Goal: Entertainment & Leisure: Consume media (video, audio)

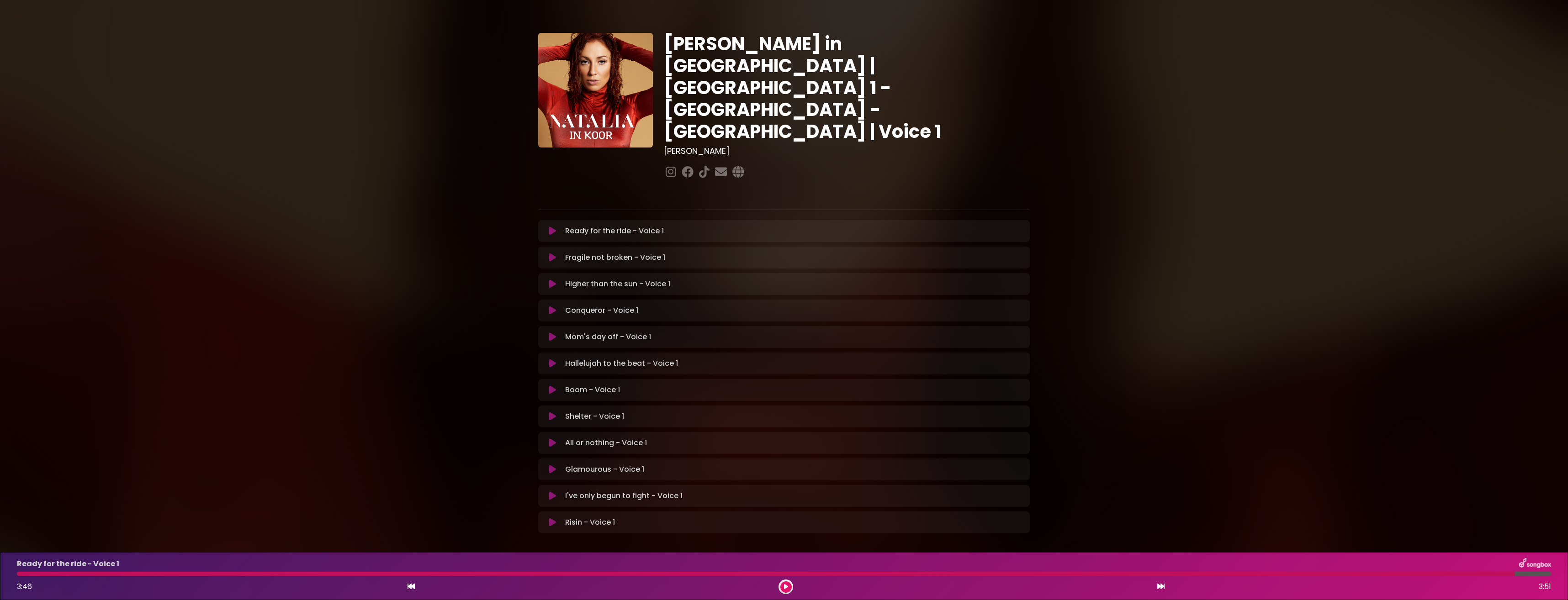
click at [552, 227] on icon at bounding box center [552, 231] width 7 height 9
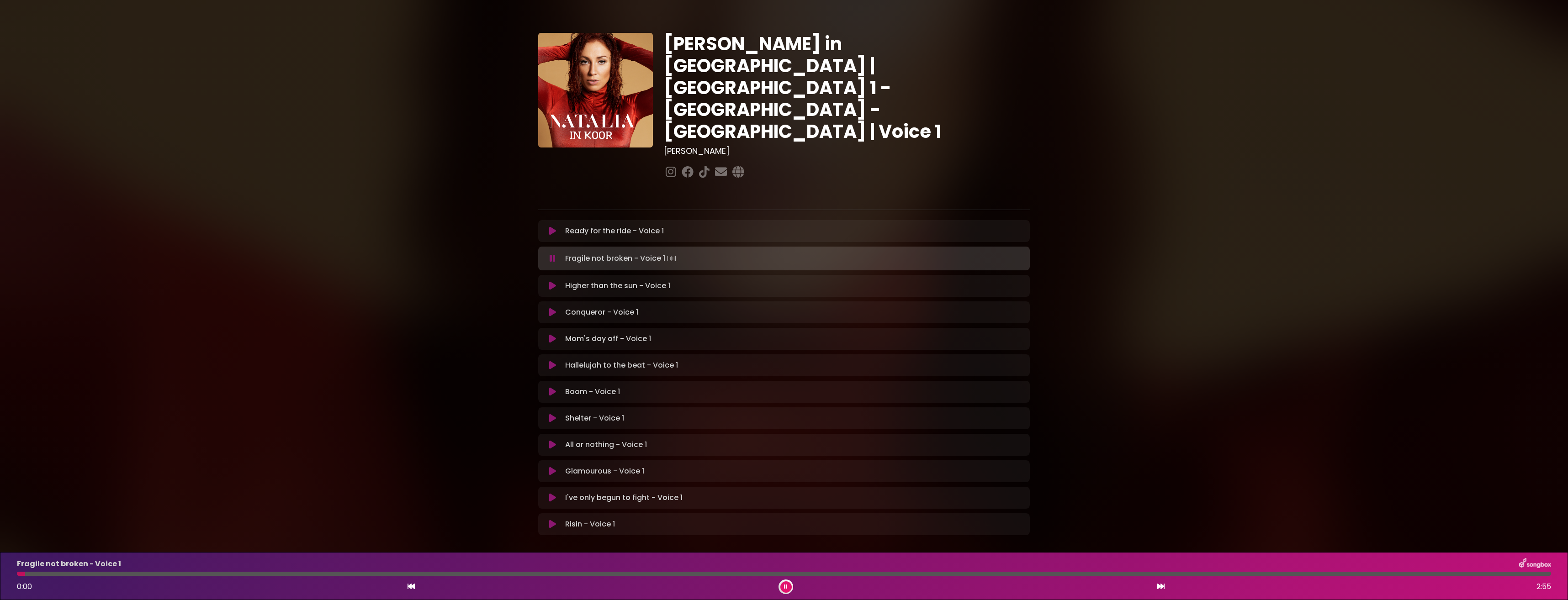
click at [556, 227] on button at bounding box center [552, 231] width 18 height 9
click at [781, 585] on button at bounding box center [786, 586] width 11 height 11
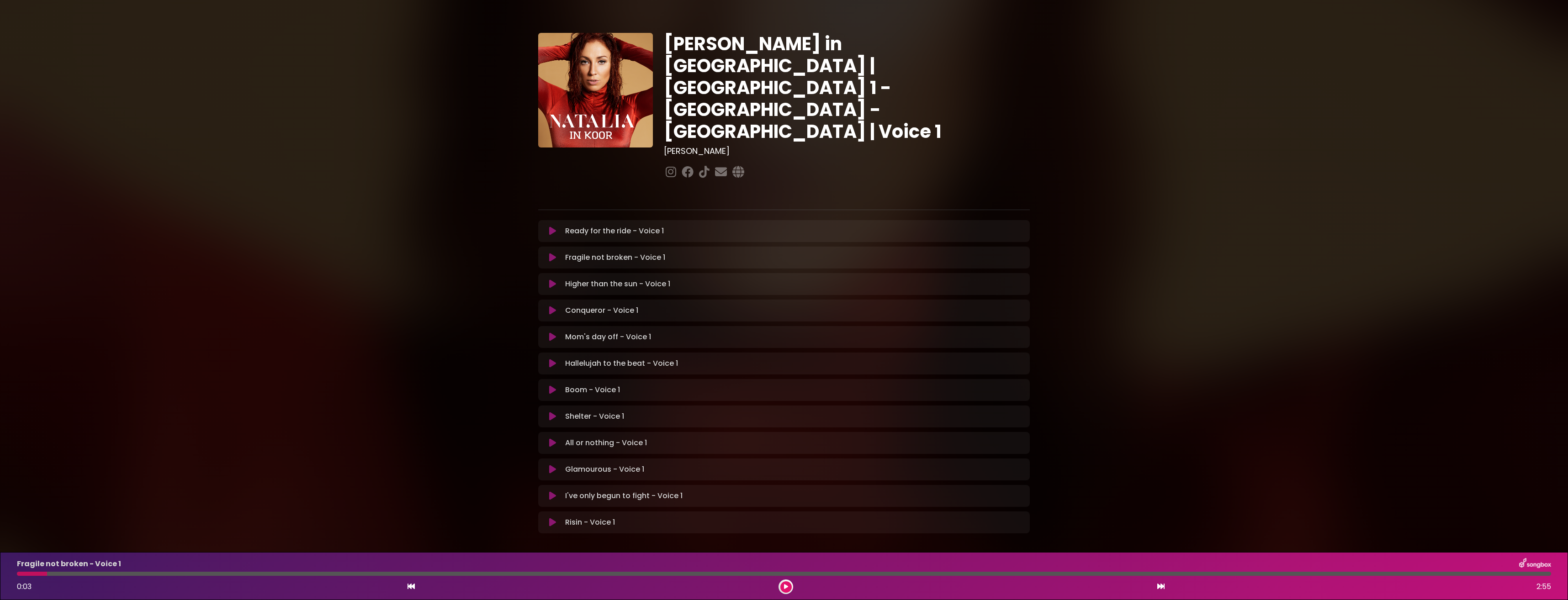
click at [553, 227] on icon at bounding box center [552, 231] width 7 height 9
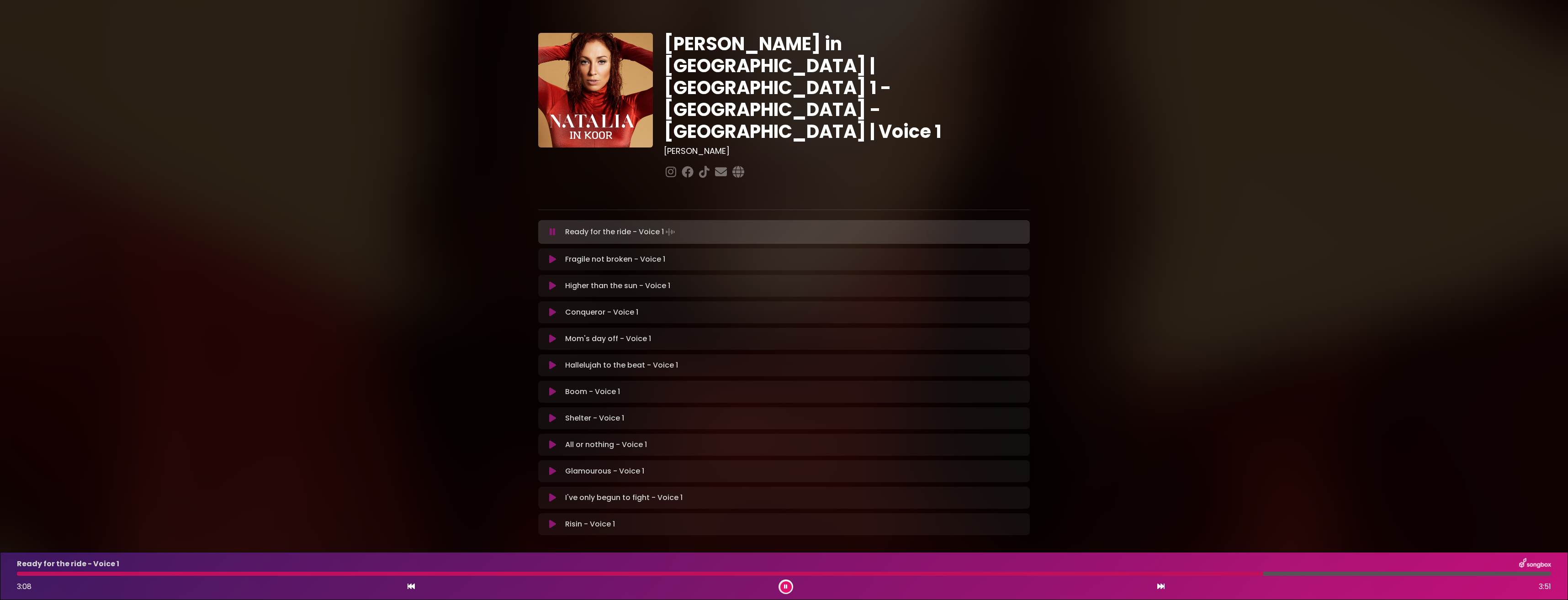
click at [1195, 573] on div at bounding box center [640, 574] width 1247 height 4
click at [1153, 575] on div at bounding box center [609, 574] width 1185 height 4
click at [784, 586] on icon at bounding box center [786, 586] width 4 height 5
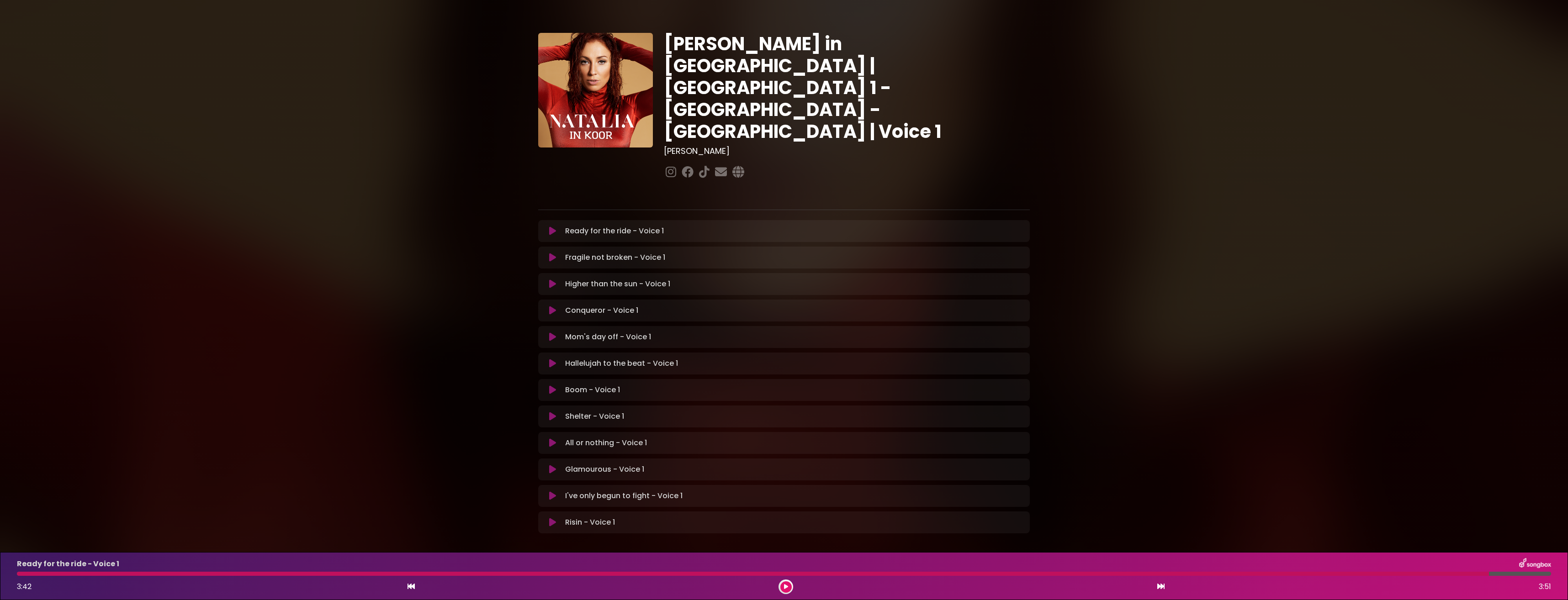
click at [552, 227] on icon at bounding box center [552, 231] width 7 height 9
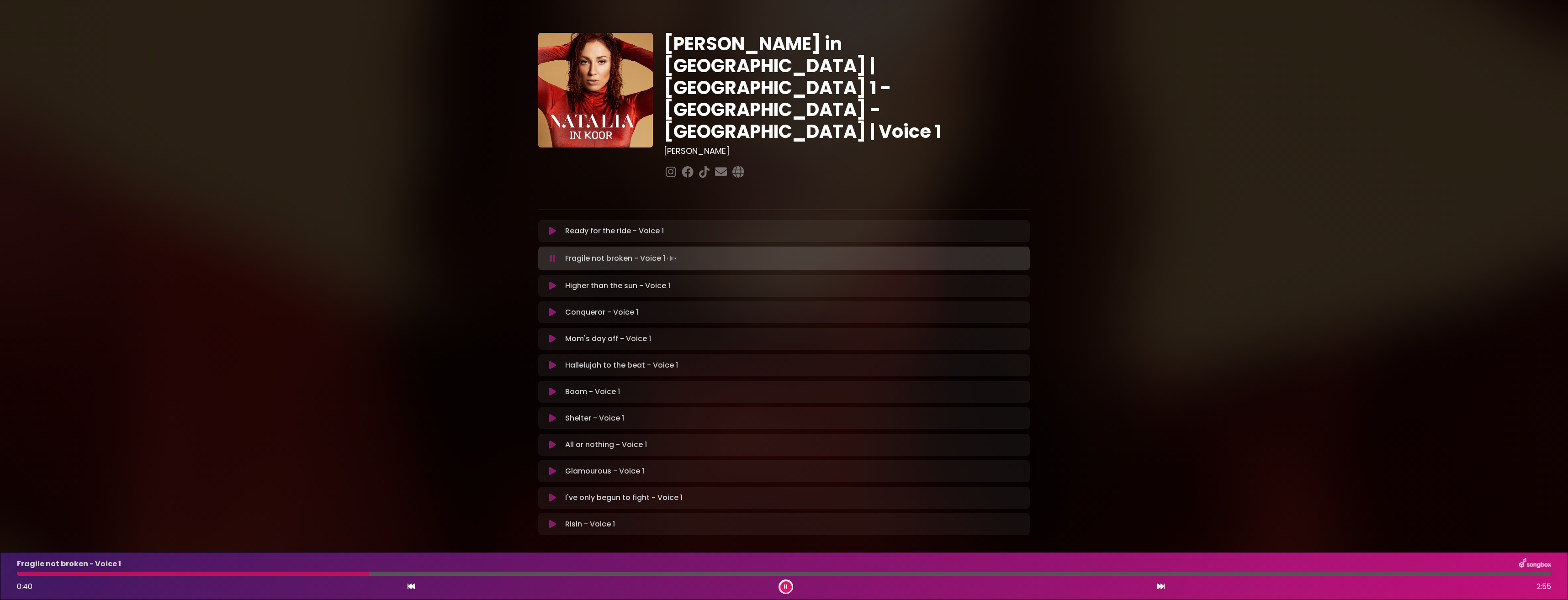
click at [551, 254] on icon at bounding box center [552, 258] width 6 height 9
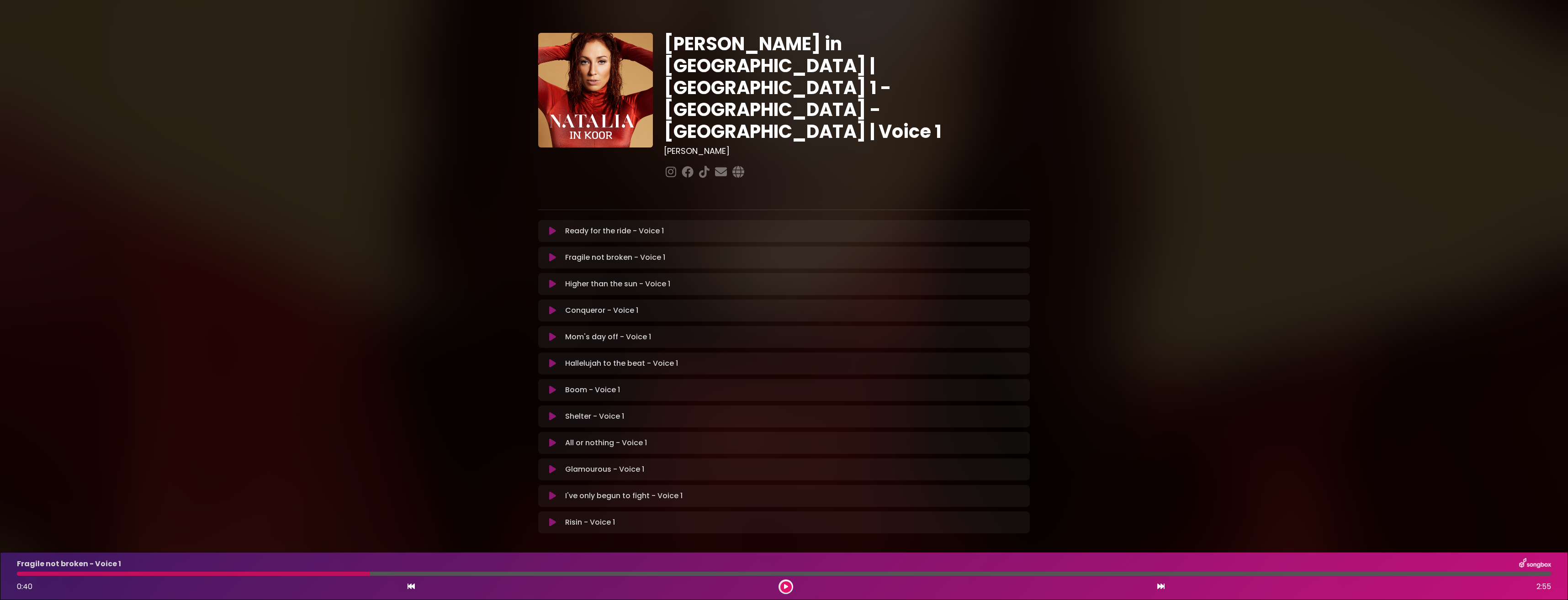
click at [547, 253] on button at bounding box center [552, 258] width 18 height 9
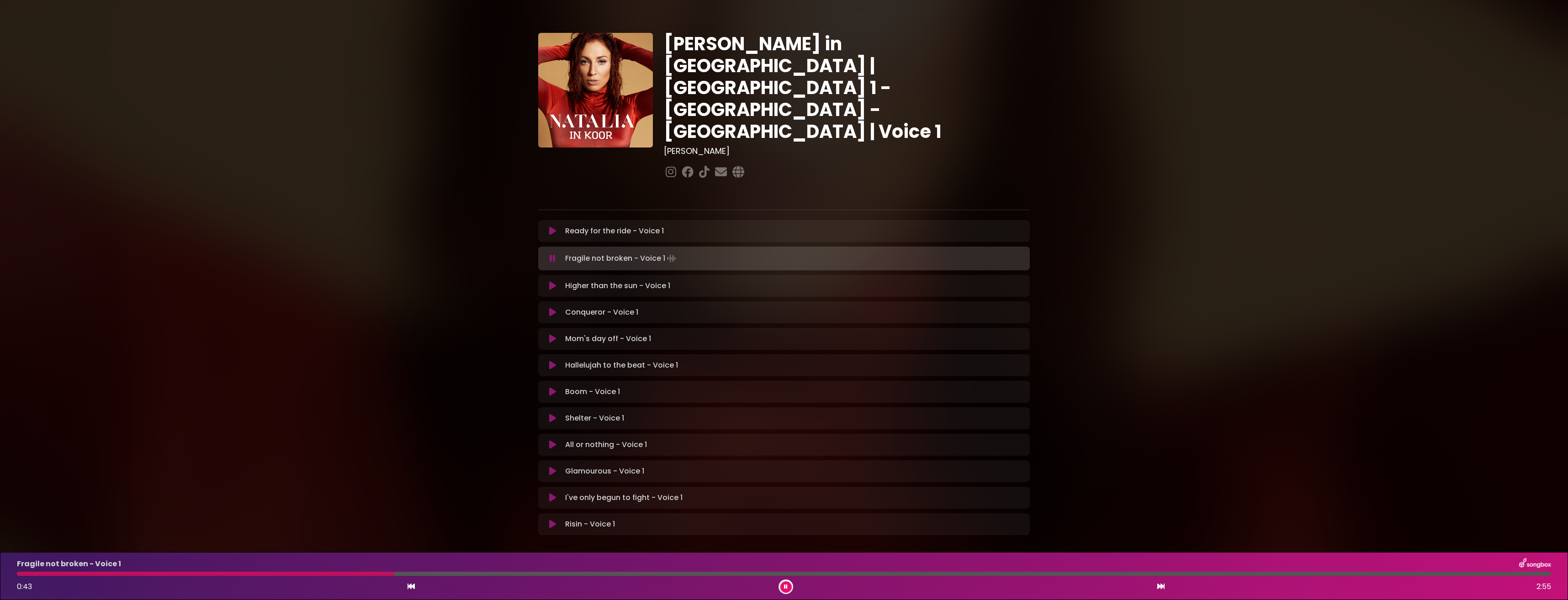
click at [21, 575] on div at bounding box center [205, 574] width 377 height 4
click at [19, 575] on div at bounding box center [22, 574] width 11 height 4
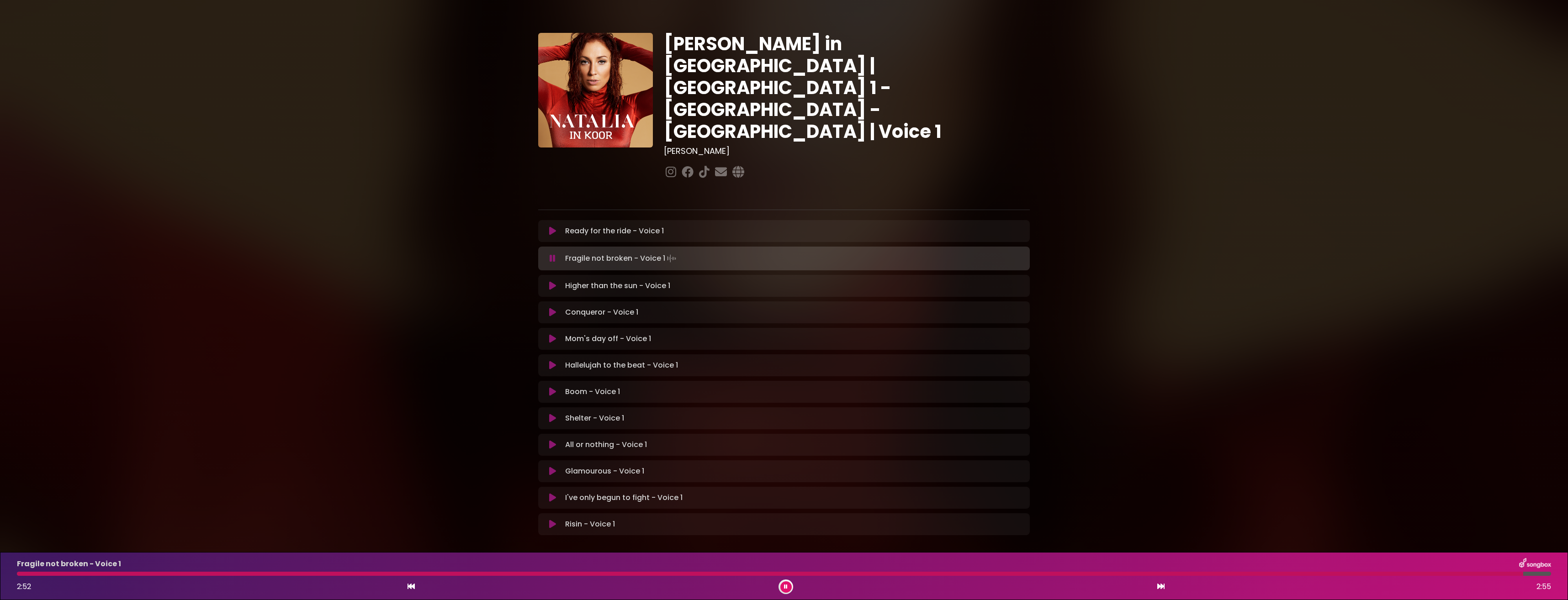
click at [787, 585] on button at bounding box center [786, 586] width 11 height 11
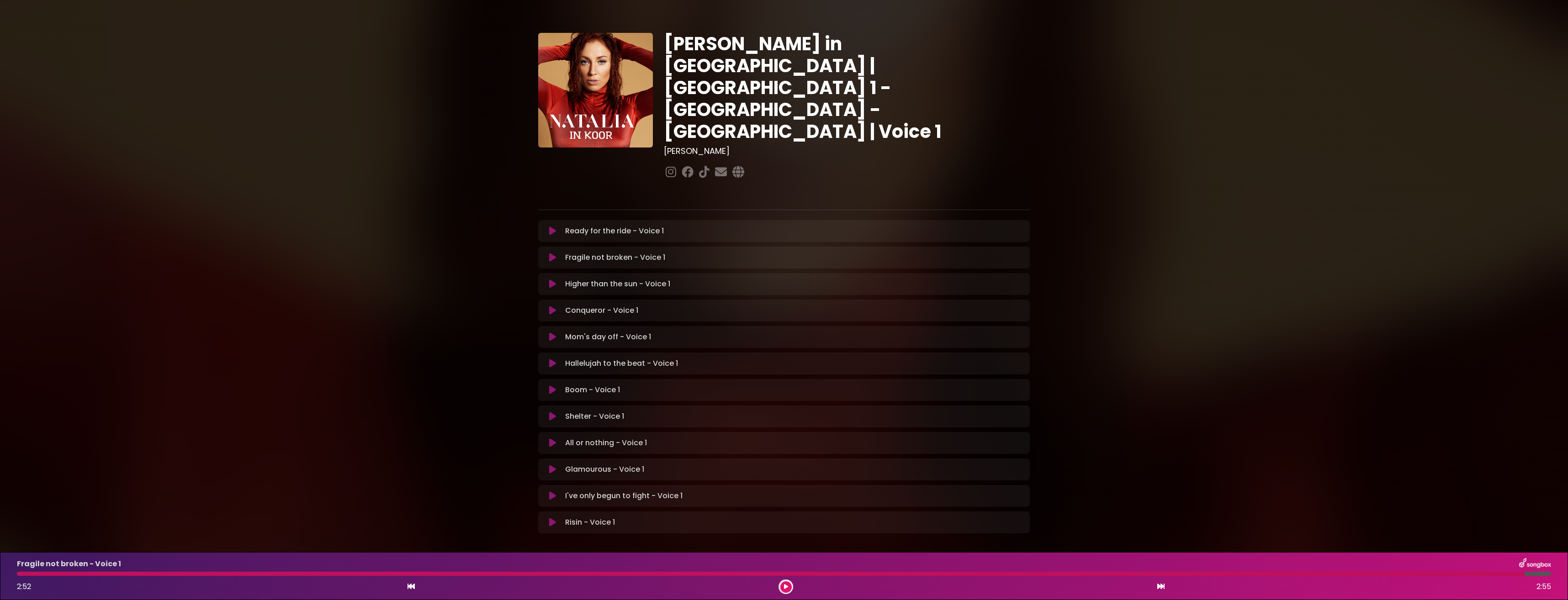
click at [550, 253] on icon at bounding box center [552, 258] width 7 height 9
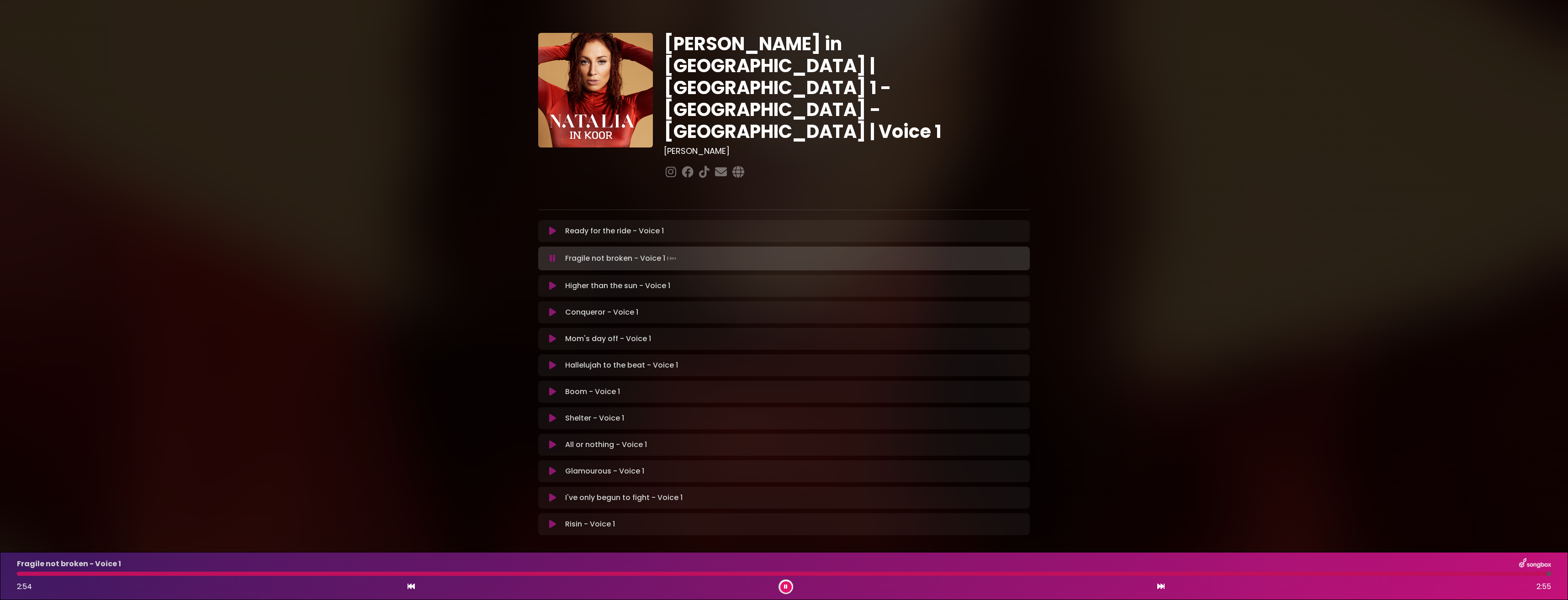
click at [24, 573] on div at bounding box center [782, 574] width 1530 height 4
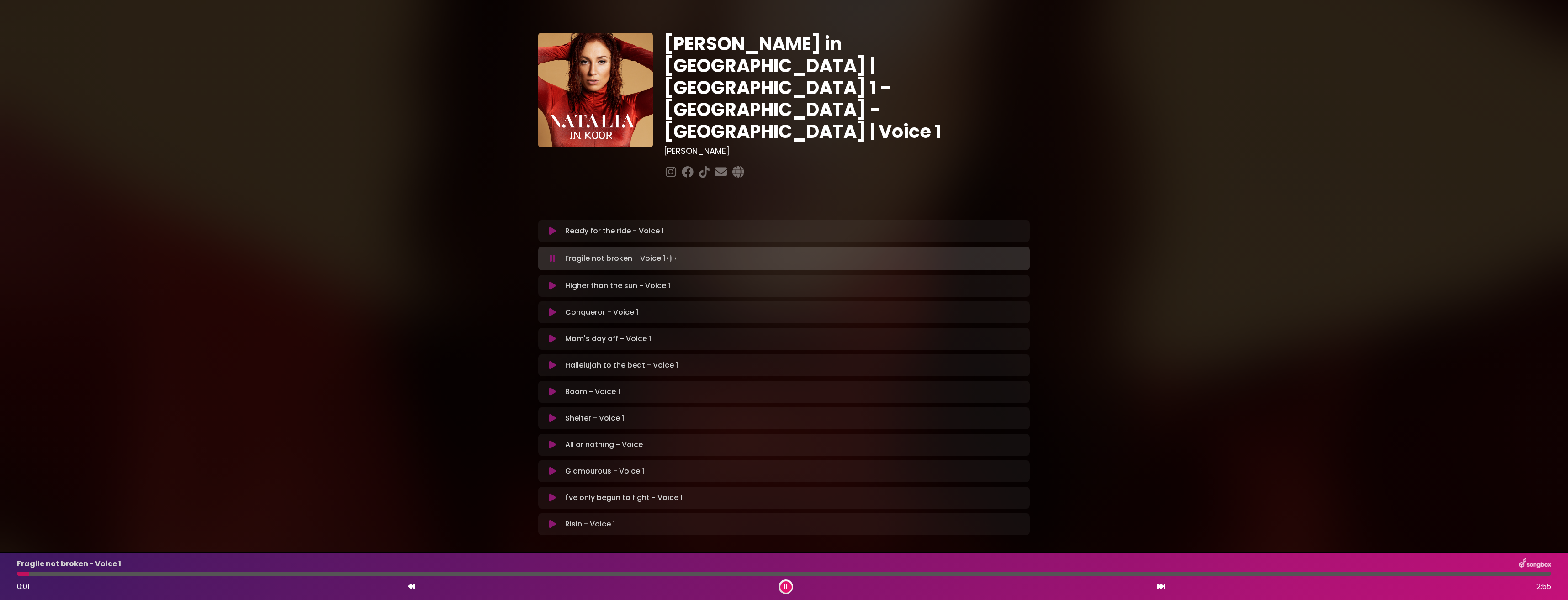
click at [19, 575] on div at bounding box center [23, 574] width 12 height 4
click at [566, 226] on p "Ready for the ride - Voice 1 Loading Track..." at bounding box center [614, 231] width 99 height 11
click at [555, 227] on icon at bounding box center [552, 231] width 7 height 9
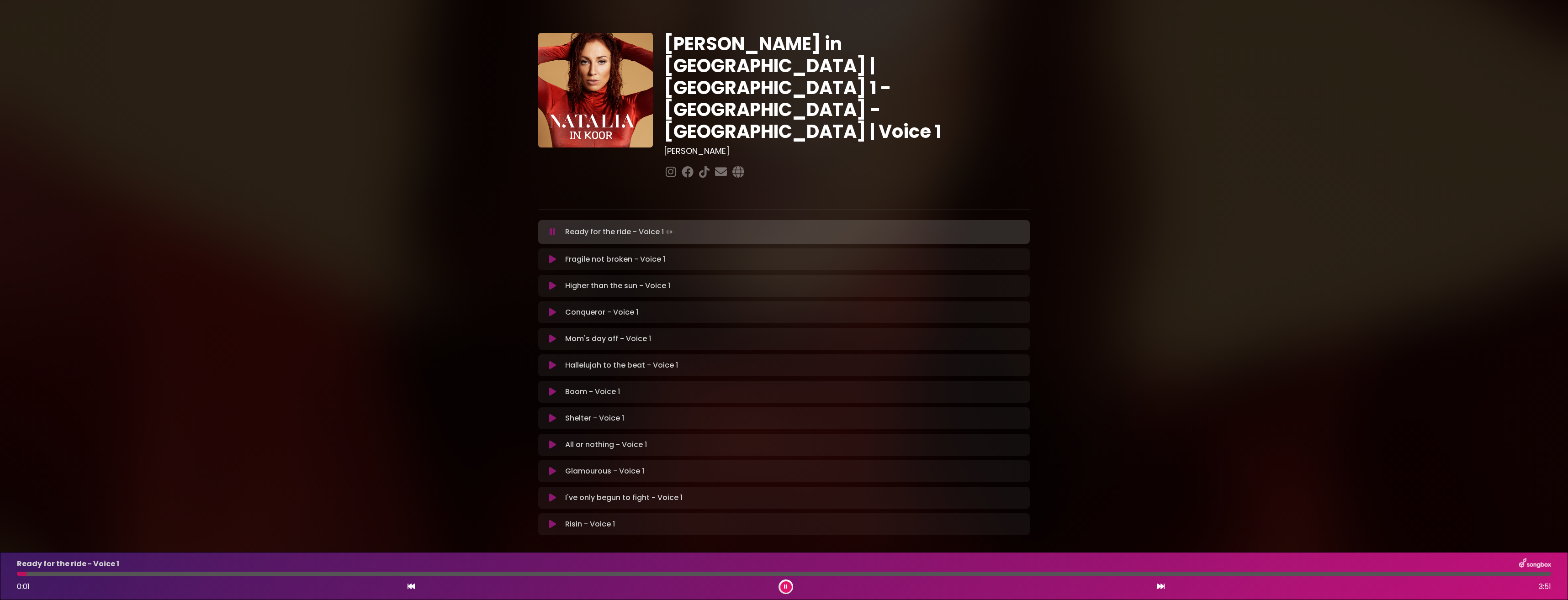
click at [556, 255] on button at bounding box center [552, 259] width 18 height 9
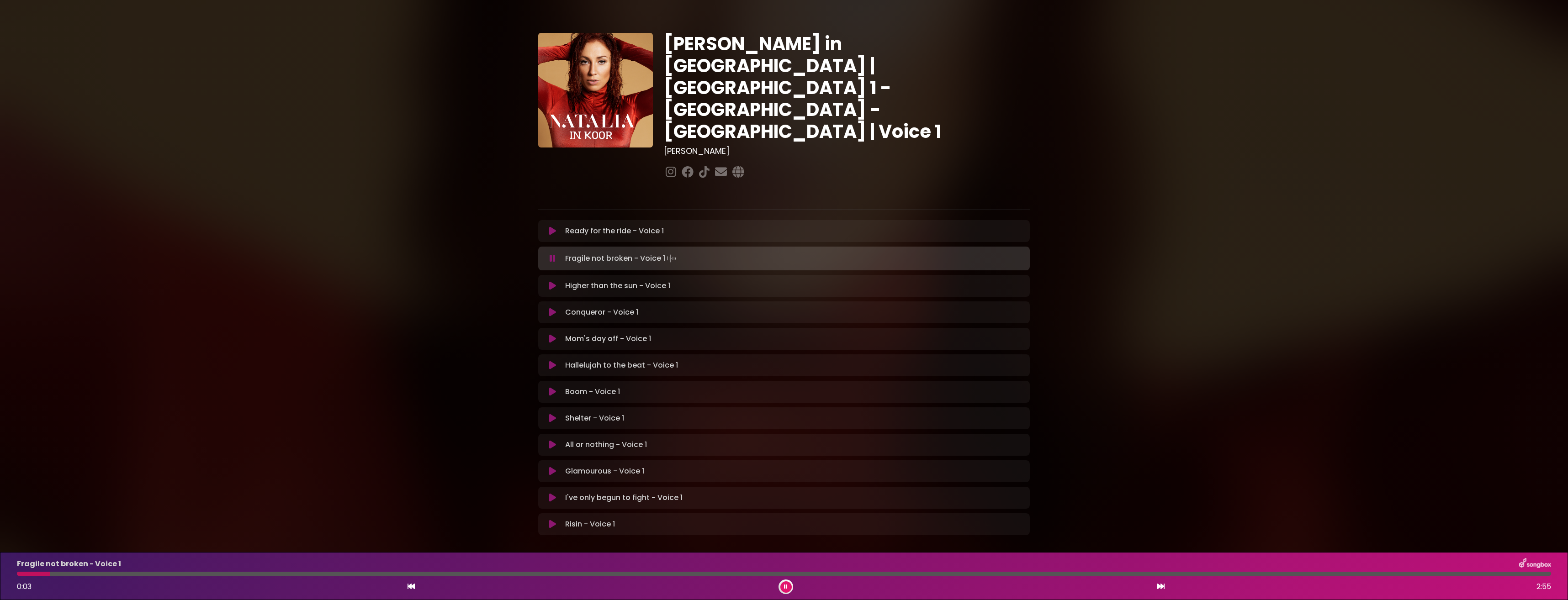
click at [550, 227] on icon at bounding box center [552, 231] width 7 height 9
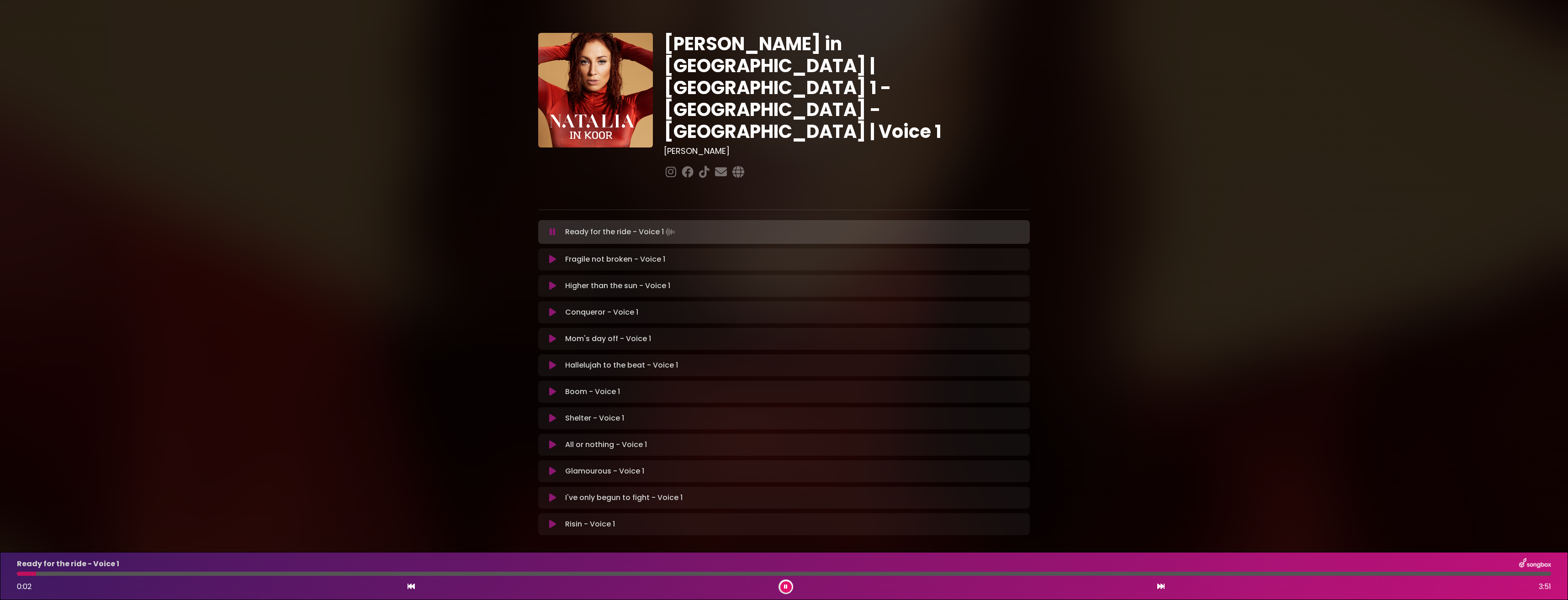
click at [550, 255] on icon at bounding box center [552, 259] width 7 height 9
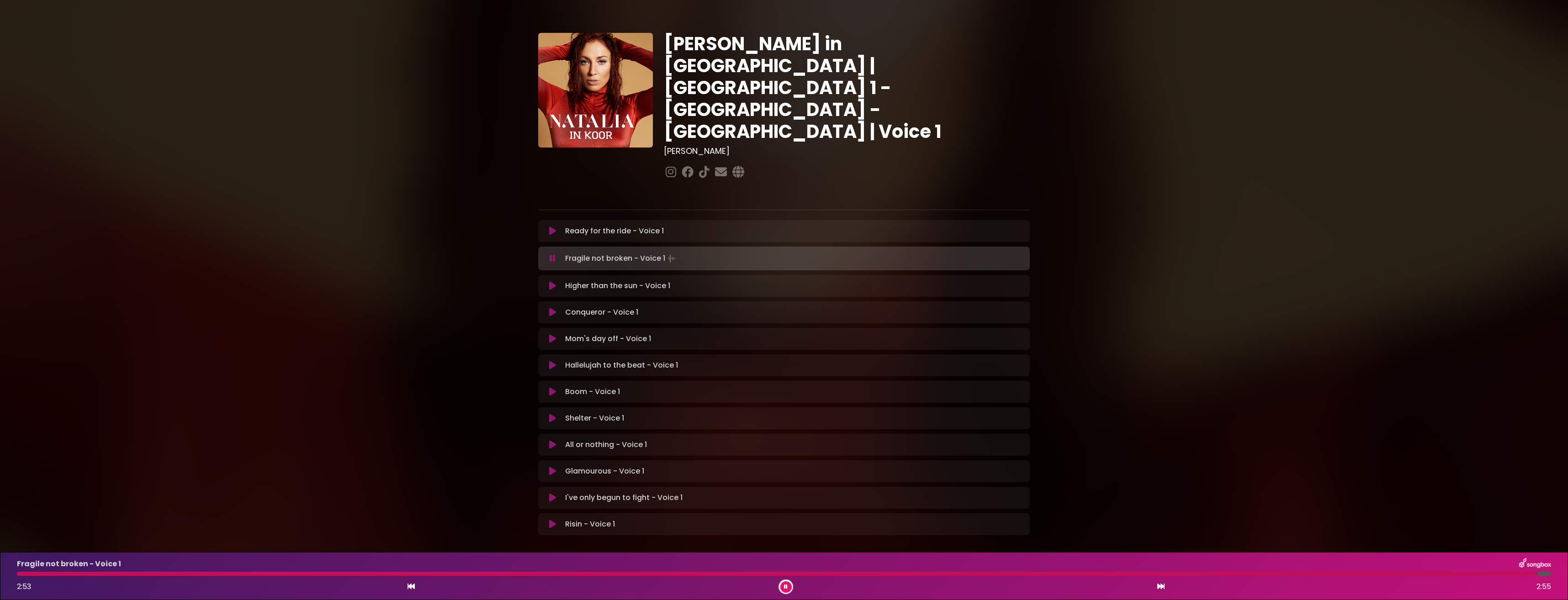
click at [788, 587] on button at bounding box center [786, 586] width 11 height 11
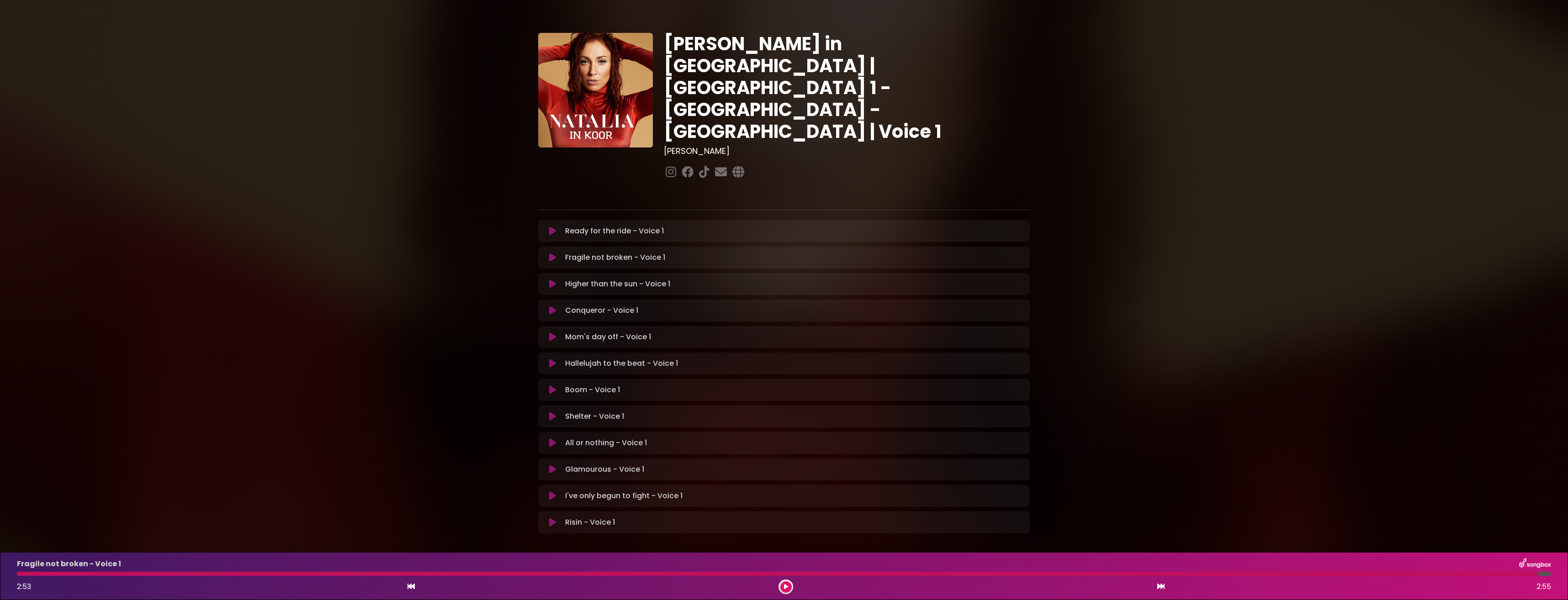
click at [553, 280] on icon at bounding box center [552, 284] width 7 height 9
click at [785, 590] on button at bounding box center [786, 586] width 11 height 11
click at [554, 280] on icon at bounding box center [552, 284] width 7 height 9
click at [552, 280] on icon at bounding box center [552, 285] width 6 height 9
click at [788, 581] on div at bounding box center [786, 587] width 15 height 15
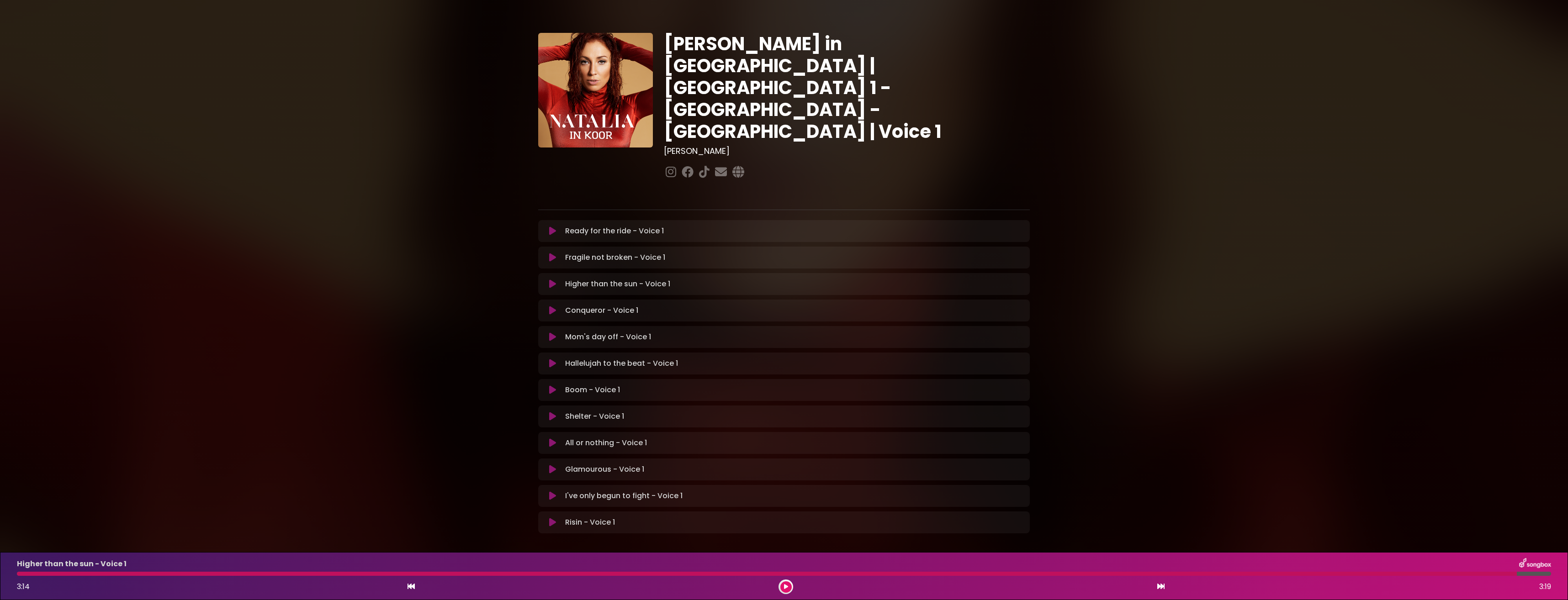
click at [551, 306] on icon at bounding box center [552, 310] width 7 height 9
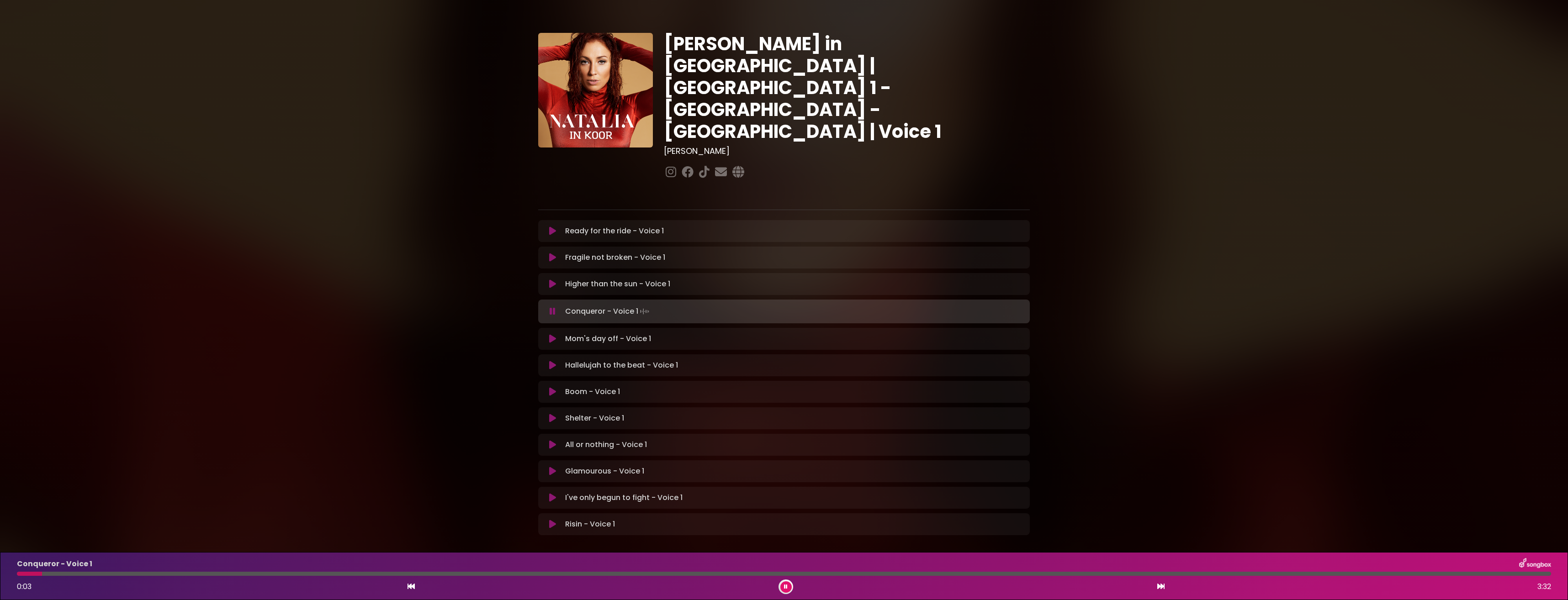
click at [784, 581] on button at bounding box center [786, 586] width 11 height 11
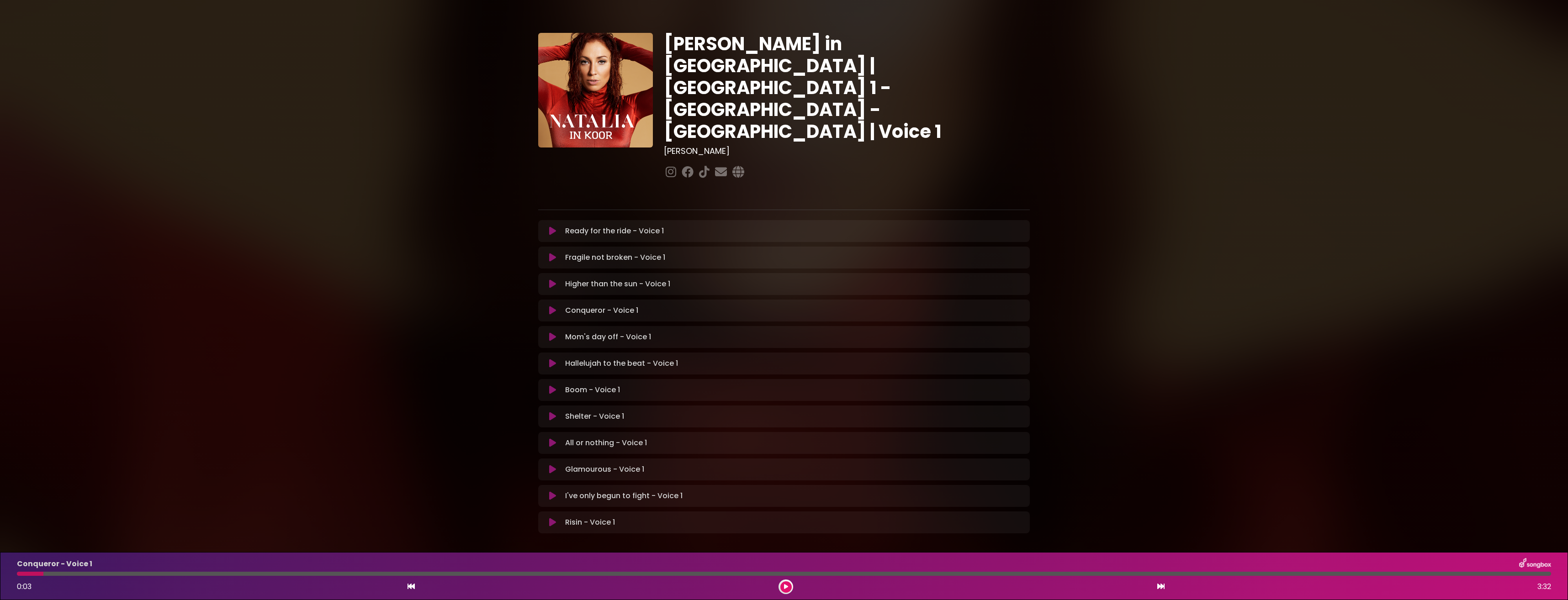
click at [550, 280] on icon at bounding box center [552, 284] width 7 height 9
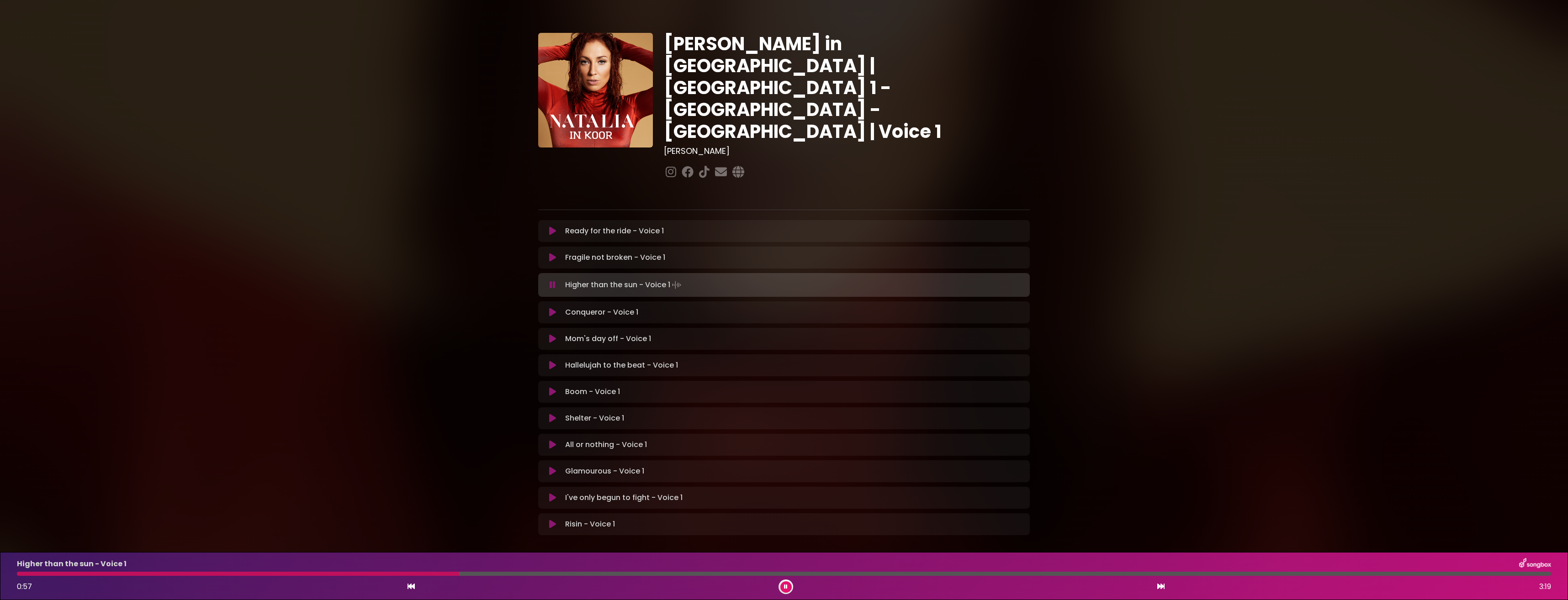
click at [784, 586] on icon at bounding box center [786, 586] width 4 height 5
click at [790, 586] on button at bounding box center [786, 586] width 11 height 11
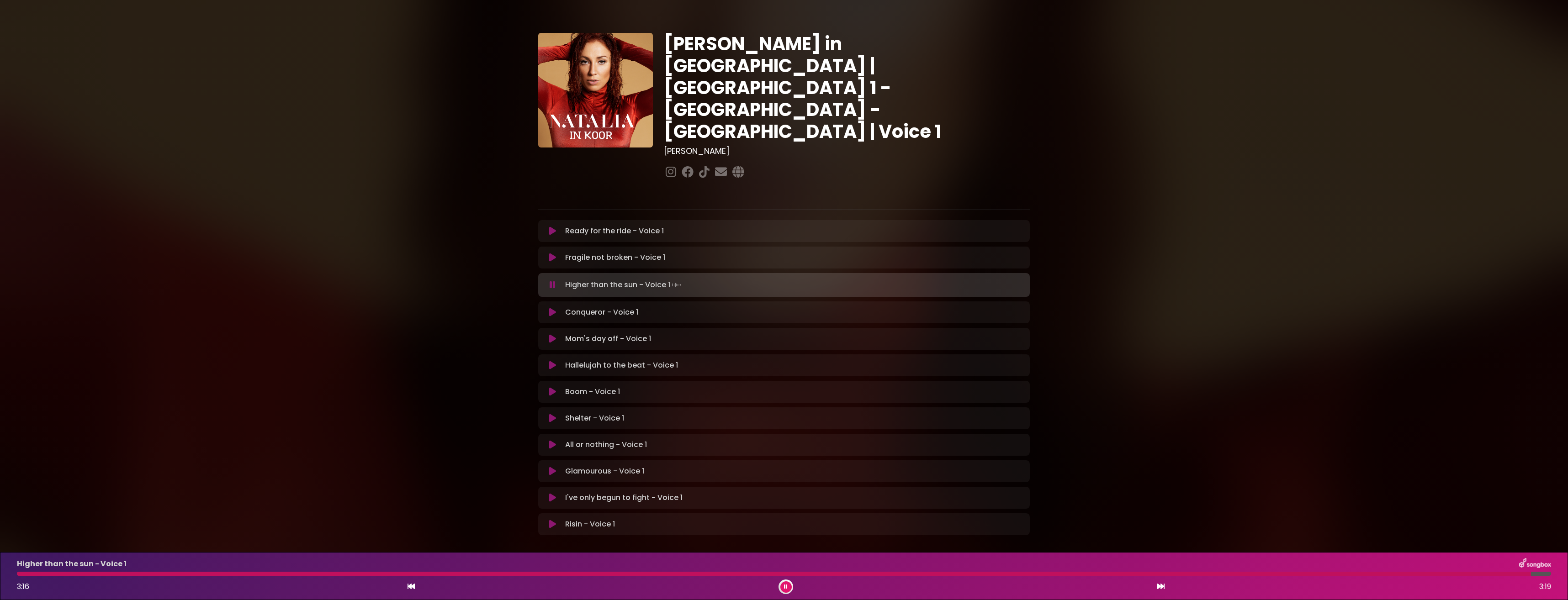
click at [787, 587] on icon at bounding box center [786, 586] width 4 height 5
click at [553, 306] on icon at bounding box center [552, 310] width 7 height 9
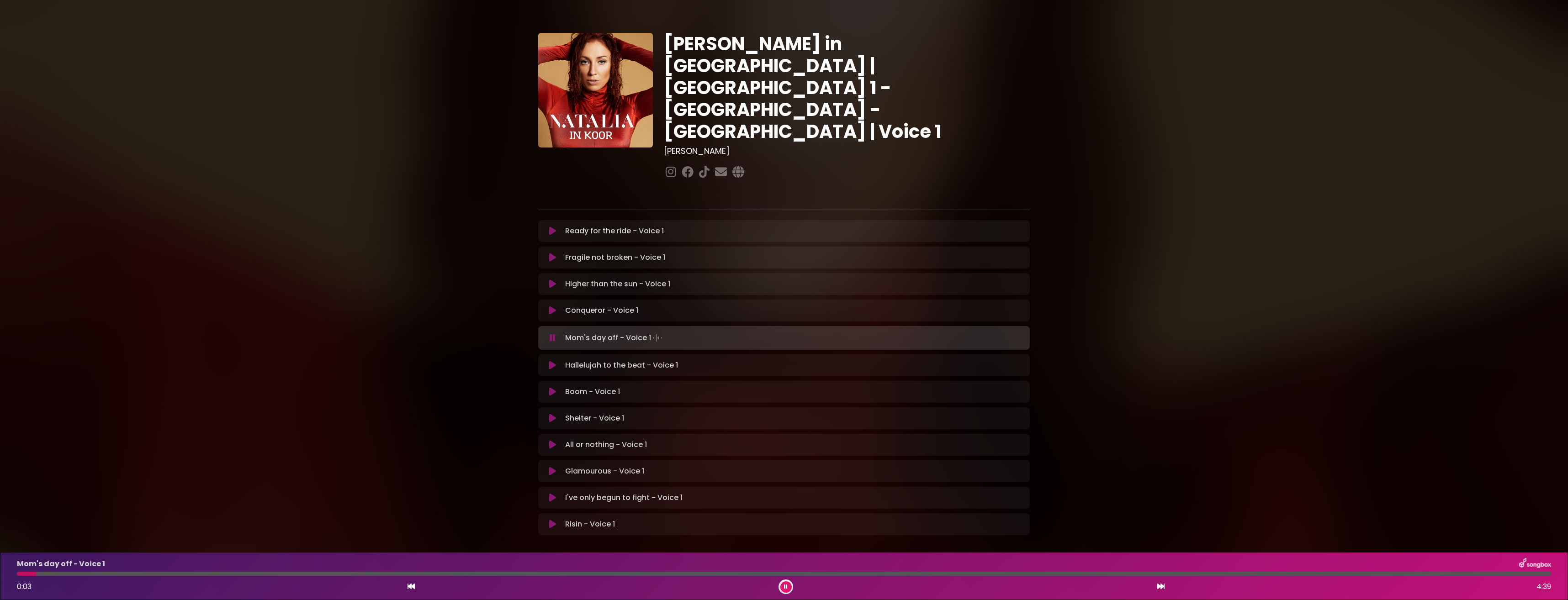
click at [784, 587] on icon at bounding box center [786, 586] width 4 height 5
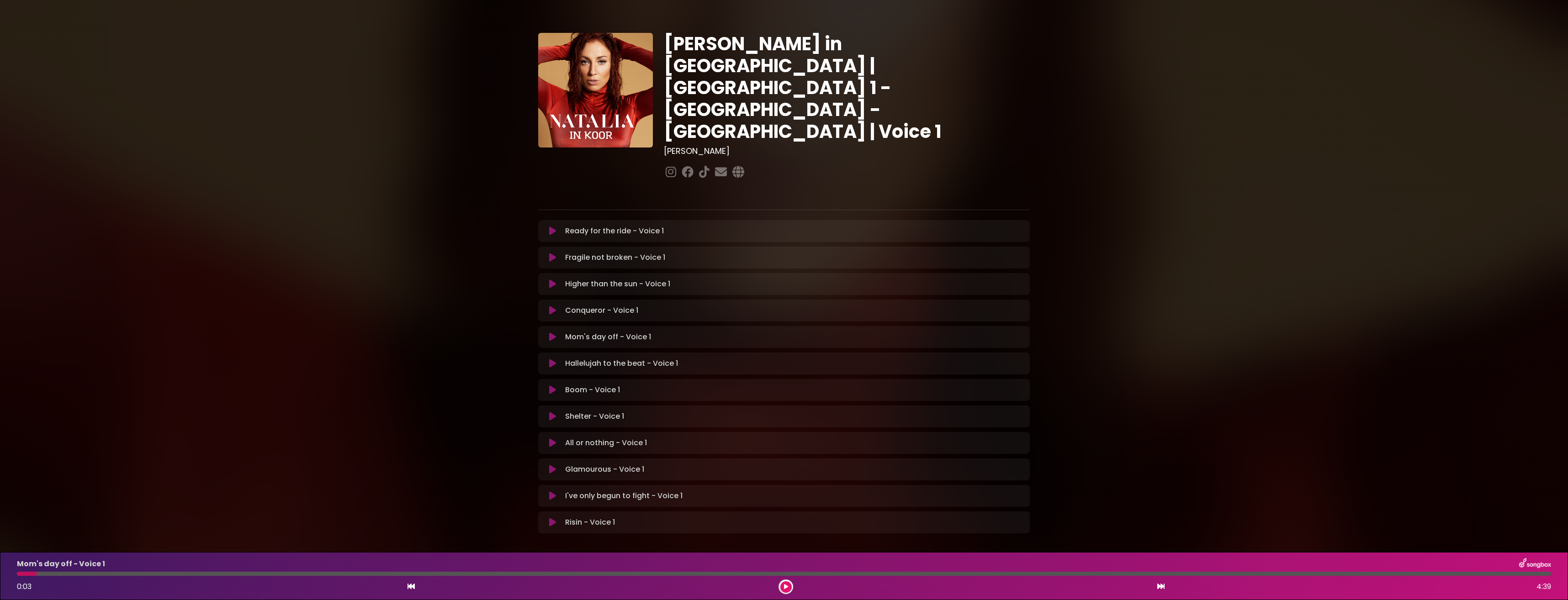
click at [551, 306] on icon at bounding box center [552, 310] width 7 height 9
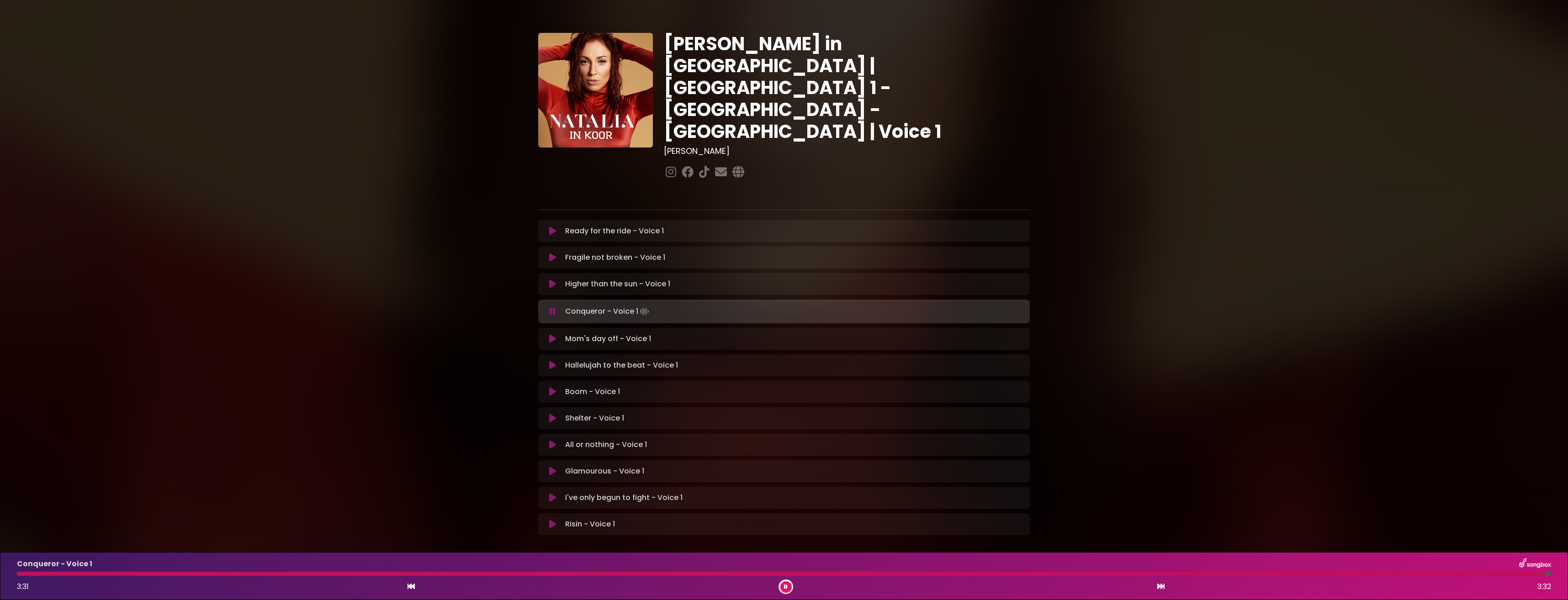
click at [785, 585] on icon at bounding box center [786, 586] width 4 height 5
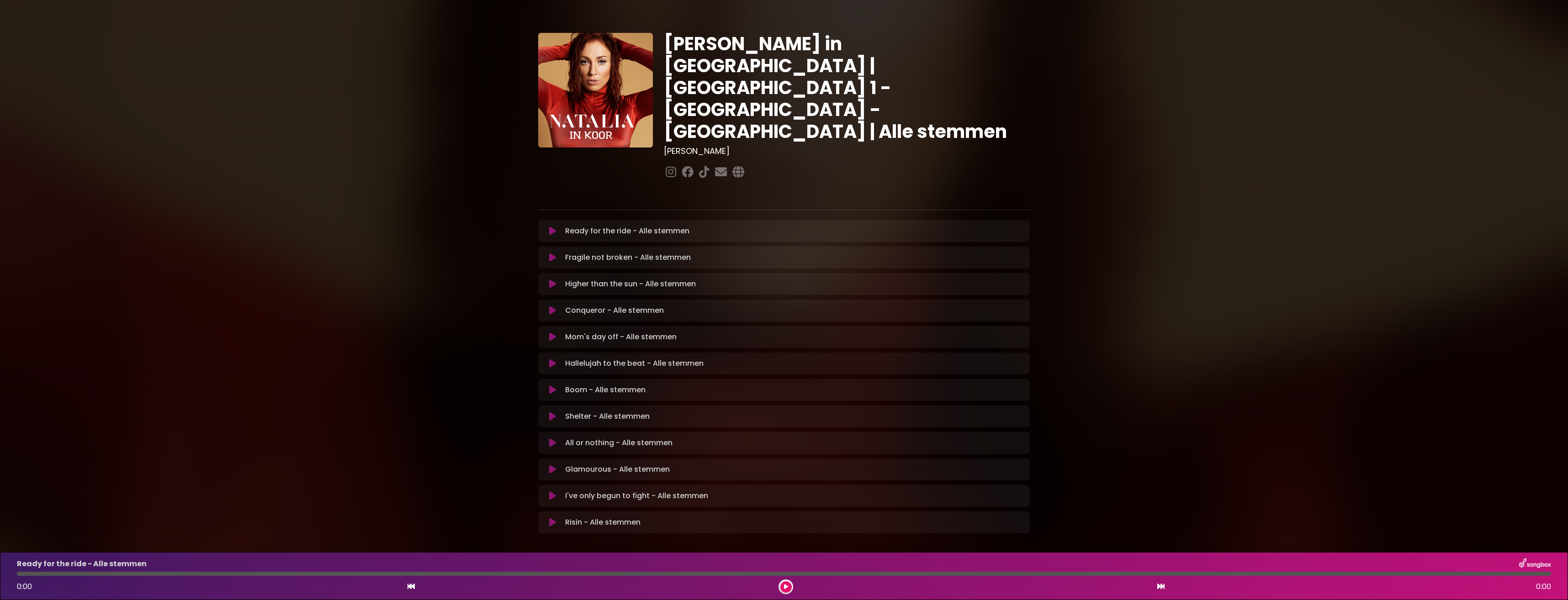
drag, startPoint x: 250, startPoint y: 1, endPoint x: 307, endPoint y: 239, distance: 244.7
click at [307, 239] on div "Natalia in Koor | Antwerpen 1 - Gent - Leuven | Alle stemmen Hans Primusz ×" at bounding box center [784, 280] width 1568 height 538
click at [552, 227] on icon at bounding box center [552, 231] width 7 height 9
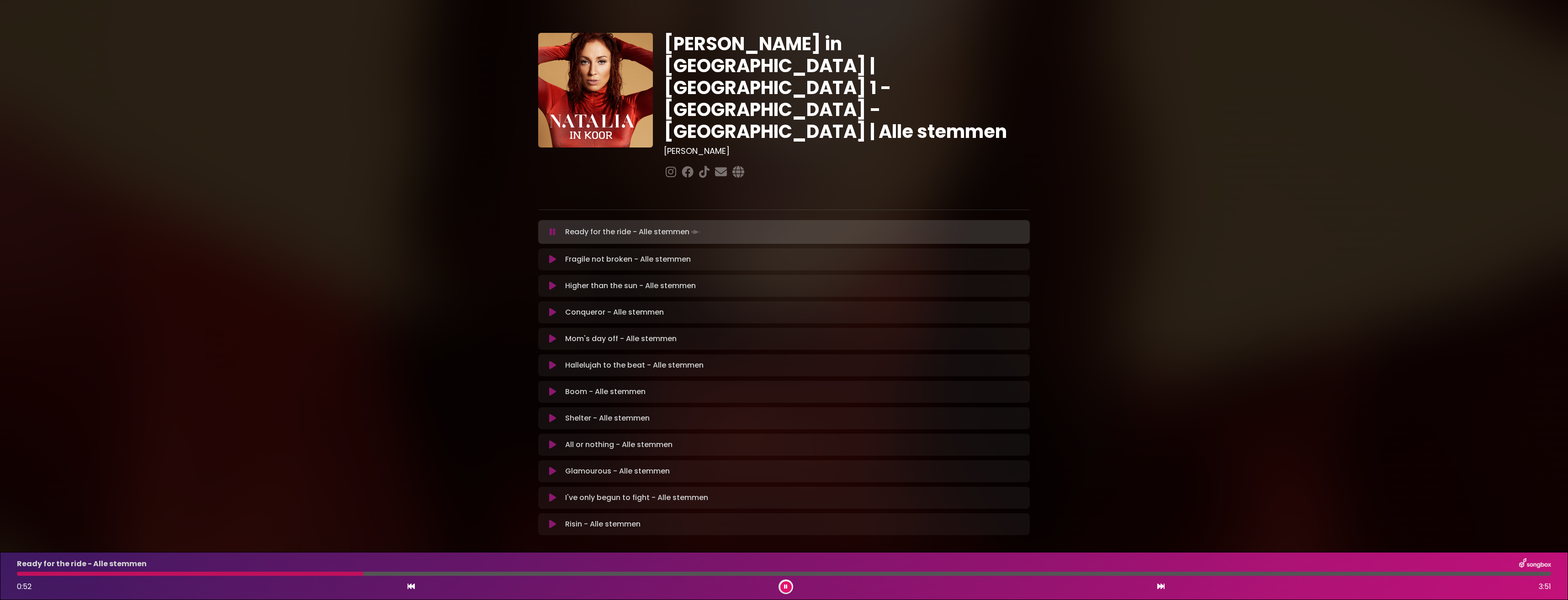
click at [20, 576] on div "Ready for the ride - Alle stemmen 0:52 3:51" at bounding box center [784, 576] width 1545 height 36
click at [19, 573] on div at bounding box center [193, 574] width 352 height 4
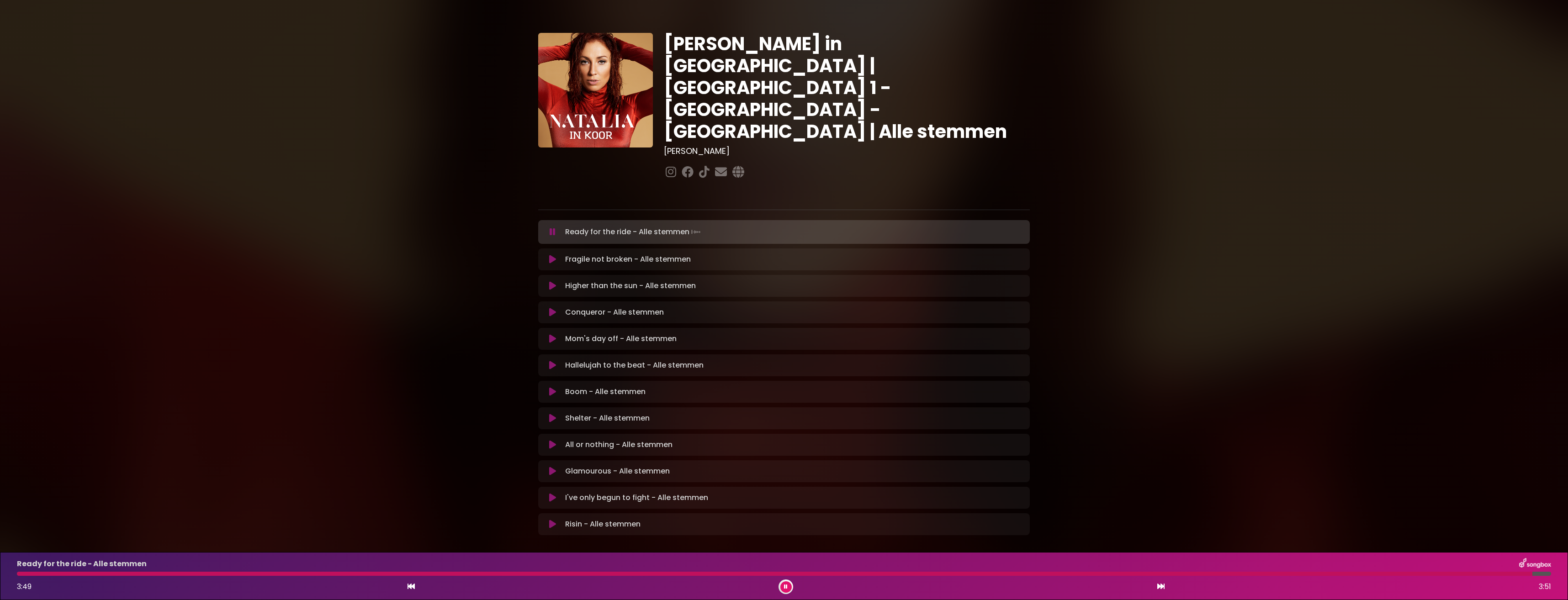
click at [786, 590] on button at bounding box center [786, 586] width 11 height 11
